Goal: Task Accomplishment & Management: Manage account settings

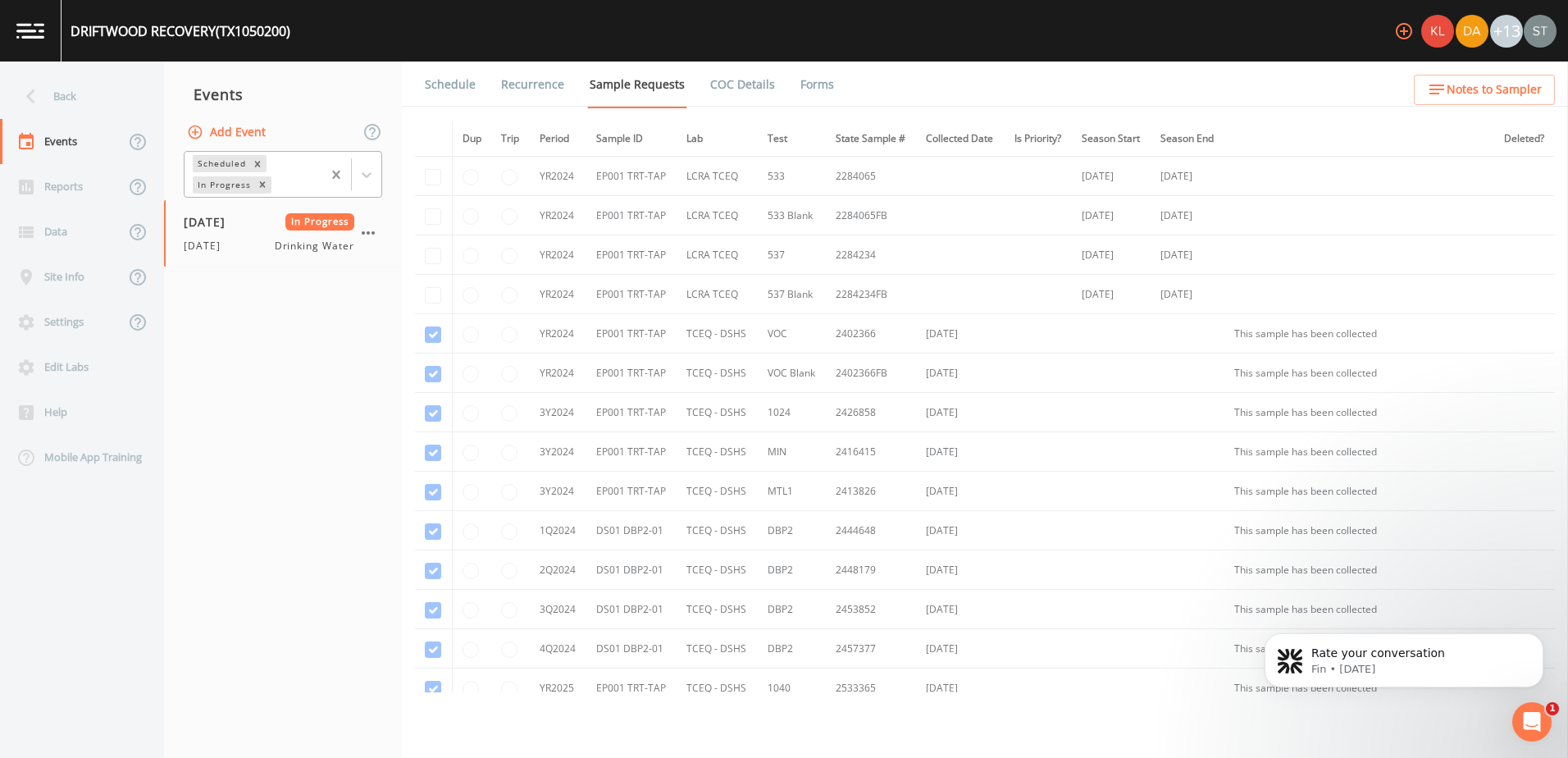
scroll to position [580, 0]
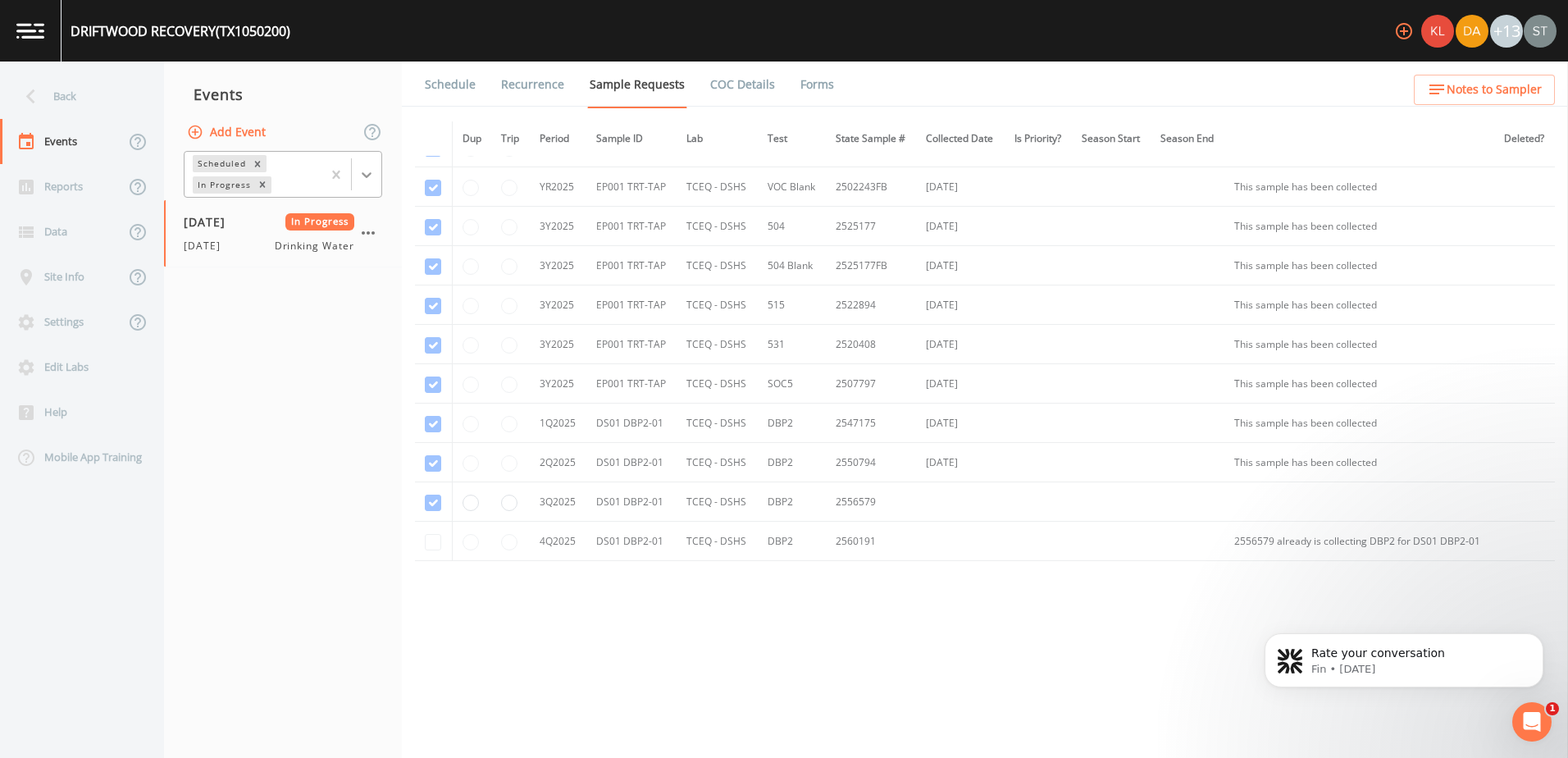
click at [363, 169] on icon at bounding box center [366, 174] width 17 height 17
drag, startPoint x: 261, startPoint y: 564, endPoint x: 253, endPoint y: 514, distance: 50.6
click at [266, 563] on nav "Events Add Event 1 result available. Use Up and Down to choose options, press E…" at bounding box center [283, 409] width 238 height 696
click at [79, 95] on div "Back" at bounding box center [73, 96] width 147 height 45
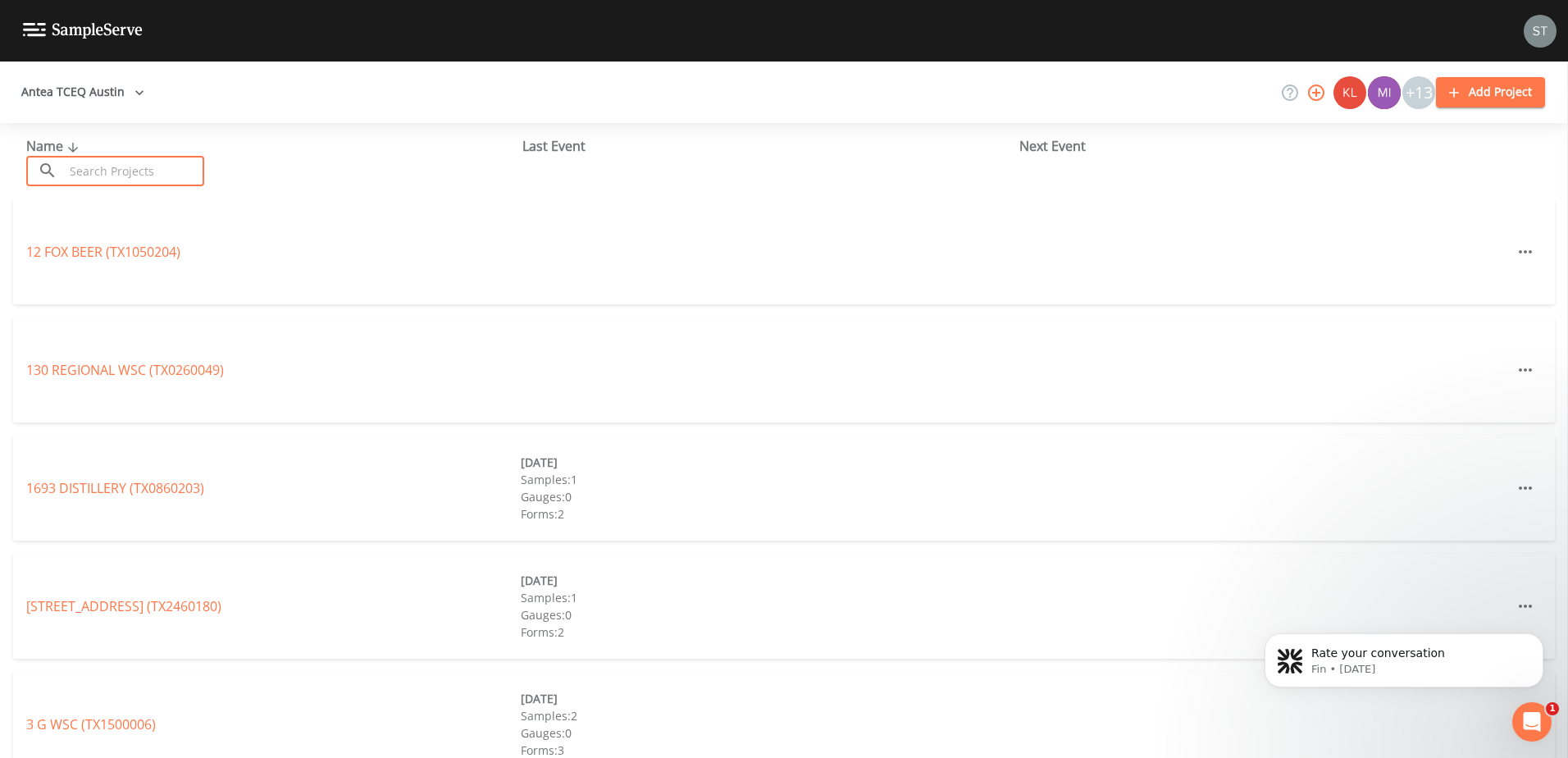
click at [100, 166] on input "text" at bounding box center [134, 171] width 140 height 30
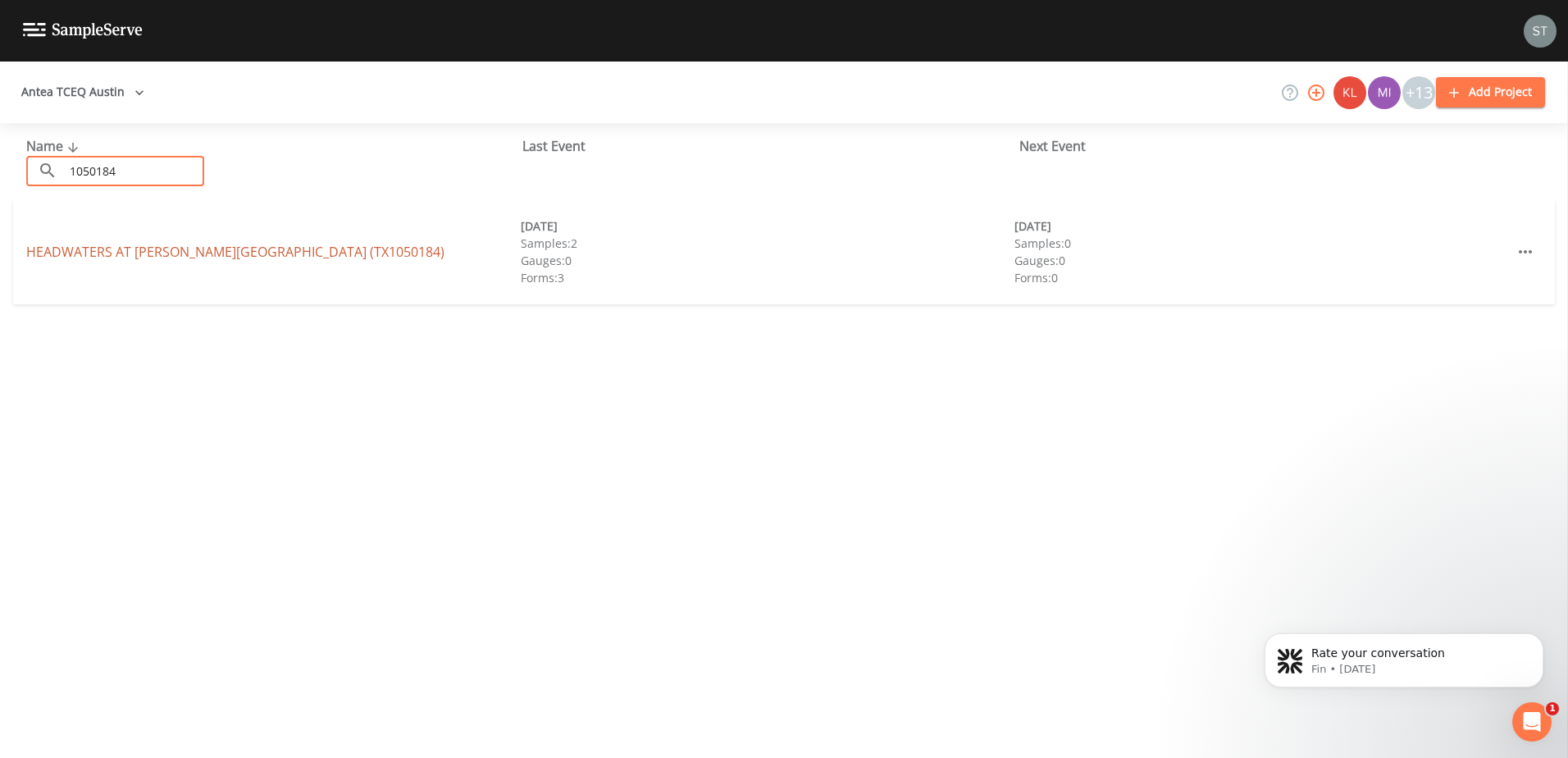
type input "1050184"
click at [117, 250] on link "HEADWATERS AT [PERSON_NAME][GEOGRAPHIC_DATA] (TX1050184)" at bounding box center [235, 251] width 418 height 19
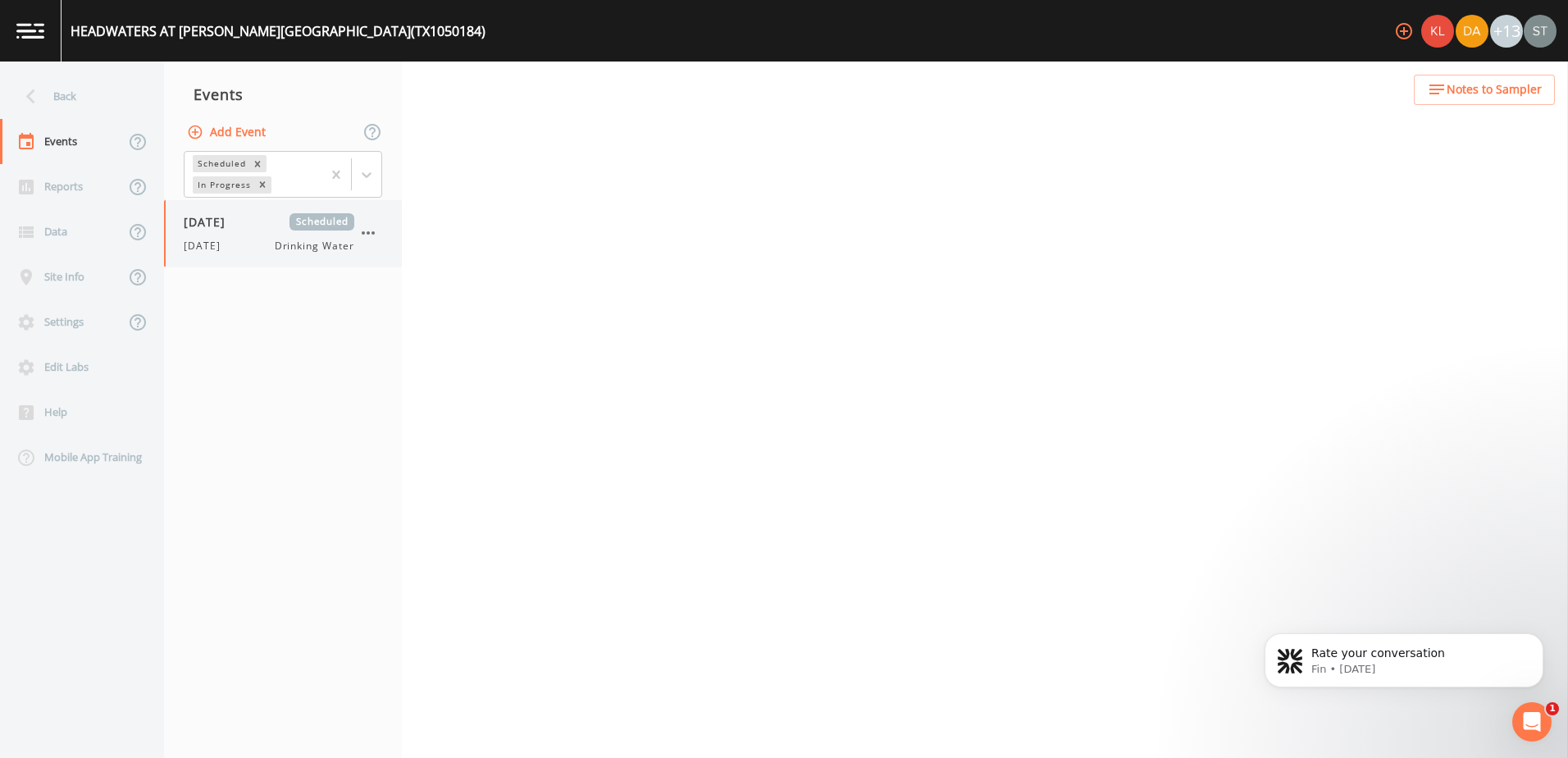
click at [243, 235] on div "[DATE] Scheduled [DATE] Drinking Water" at bounding box center [268, 233] width 171 height 40
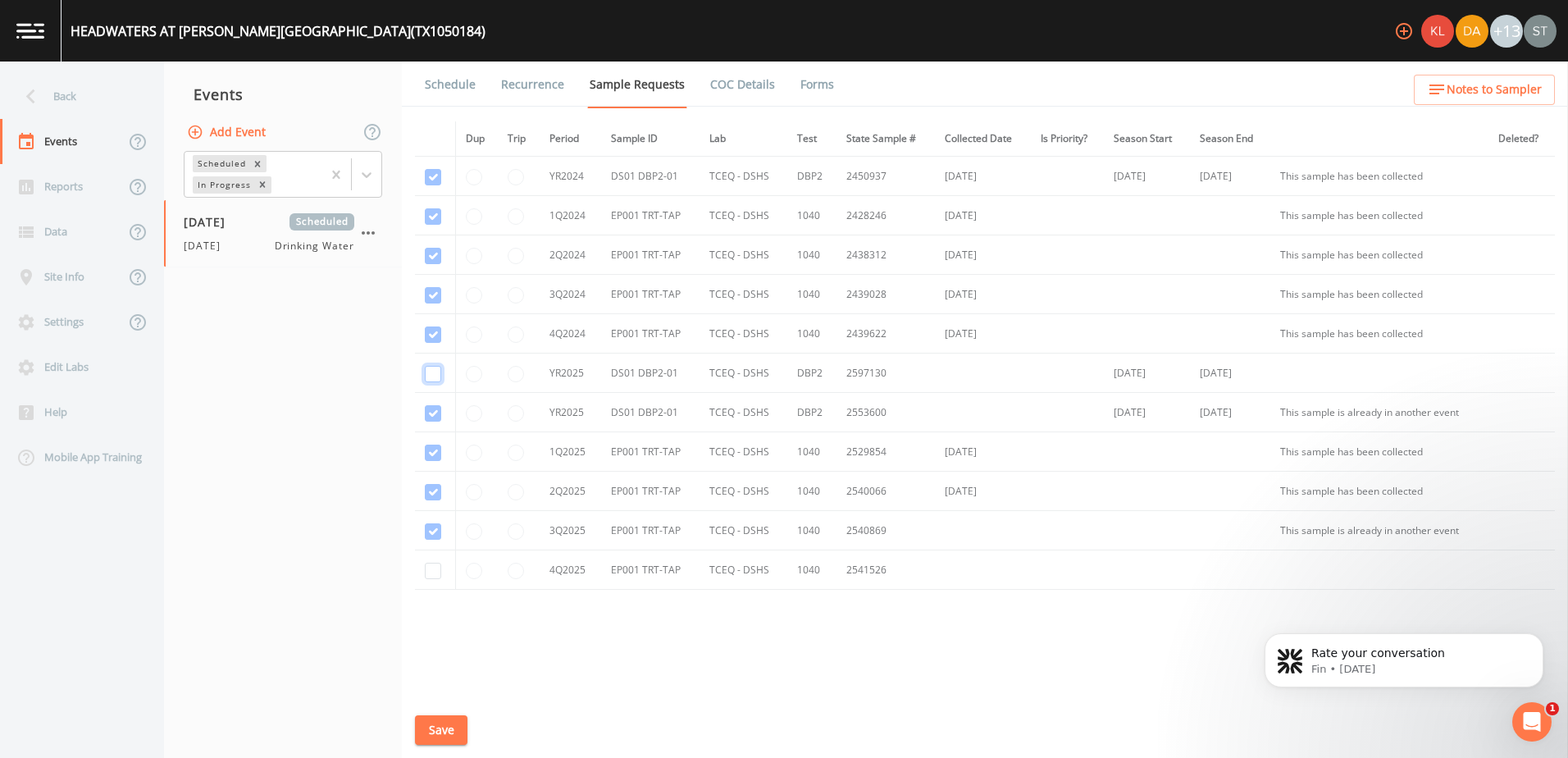
click at [439, 374] on input "checkbox" at bounding box center [433, 373] width 17 height 17
checkbox input "true"
click at [443, 726] on button "Save" at bounding box center [441, 730] width 53 height 30
